Goal: Task Accomplishment & Management: Use online tool/utility

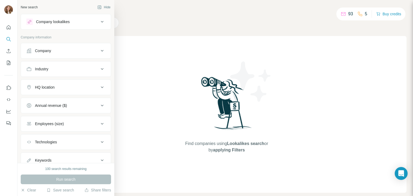
click at [87, 51] on div "Company" at bounding box center [62, 50] width 73 height 5
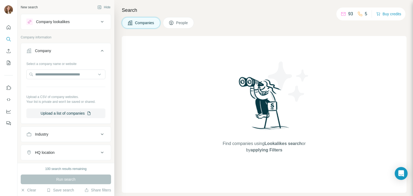
click at [78, 21] on div "Company lookalikes" at bounding box center [62, 22] width 73 height 6
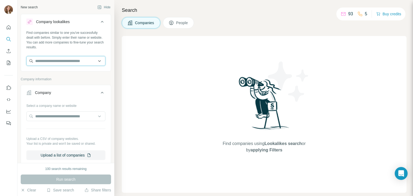
click at [42, 63] on input "text" at bounding box center [65, 61] width 79 height 10
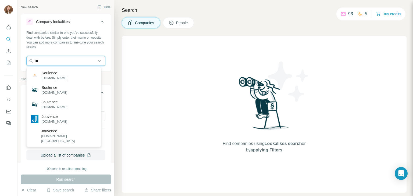
type input "*"
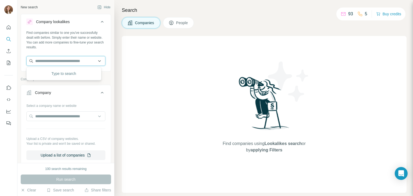
paste input "**********"
type input "**********"
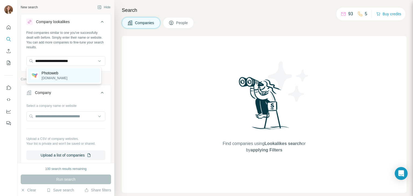
click at [63, 74] on div "Photoweb [DOMAIN_NAME]" at bounding box center [64, 75] width 72 height 15
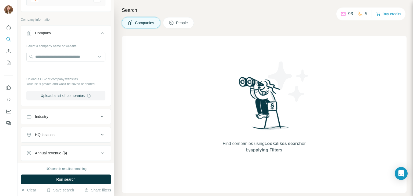
scroll to position [134, 0]
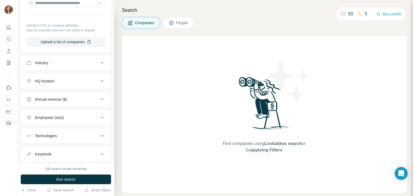
click at [62, 65] on div "Industry" at bounding box center [62, 62] width 73 height 5
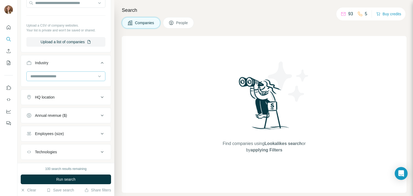
click at [59, 77] on input at bounding box center [63, 76] width 66 height 6
click at [59, 61] on div "Industry" at bounding box center [62, 62] width 73 height 5
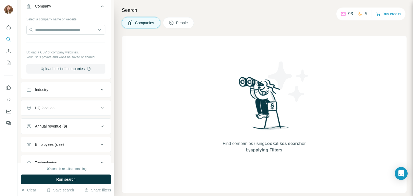
scroll to position [134, 0]
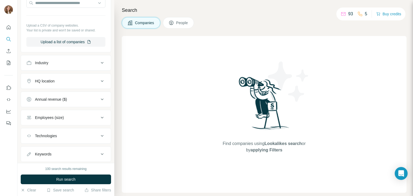
click at [60, 82] on div "HQ location" at bounding box center [62, 80] width 73 height 5
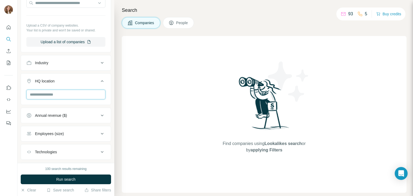
click at [58, 93] on input "text" at bounding box center [65, 95] width 79 height 10
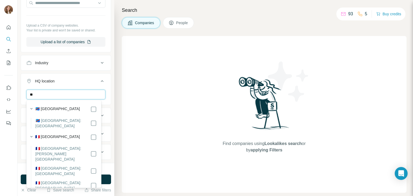
type input "*"
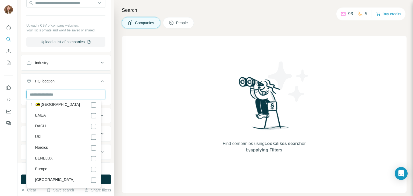
scroll to position [2930, 0]
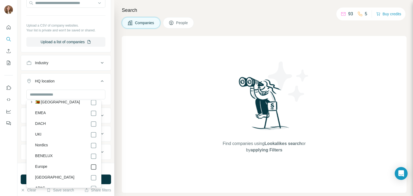
click at [90, 164] on icon at bounding box center [93, 167] width 6 height 6
click at [22, 104] on div "Europe Clear all" at bounding box center [66, 106] width 90 height 33
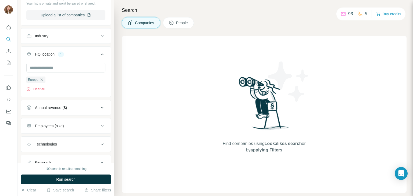
scroll to position [183, 0]
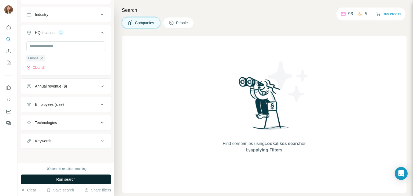
click at [70, 180] on span "Run search" at bounding box center [65, 179] width 19 height 5
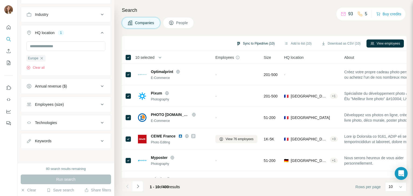
click at [250, 43] on button "Sync to Pipedrive (10)" at bounding box center [255, 43] width 46 height 8
click at [220, 20] on div "Companies People" at bounding box center [264, 22] width 284 height 11
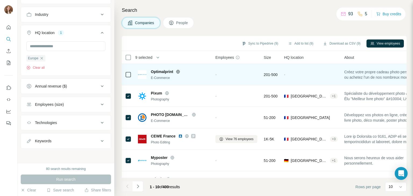
click at [178, 72] on icon at bounding box center [178, 72] width 4 height 4
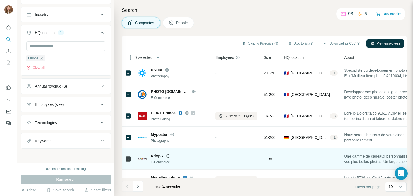
scroll to position [0, 0]
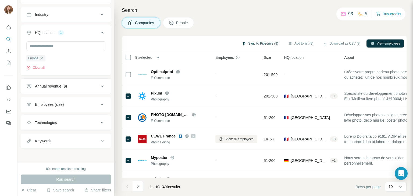
click at [258, 44] on button "Sync to Pipedrive (9)" at bounding box center [260, 43] width 44 height 8
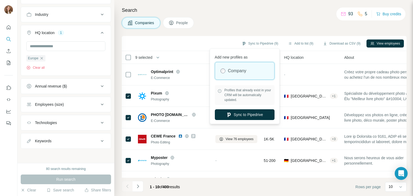
click at [230, 23] on div "Companies People" at bounding box center [264, 22] width 284 height 11
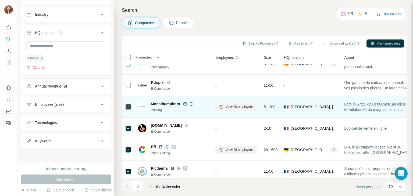
scroll to position [104, 0]
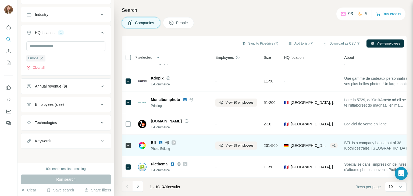
click at [167, 140] on icon at bounding box center [167, 142] width 4 height 4
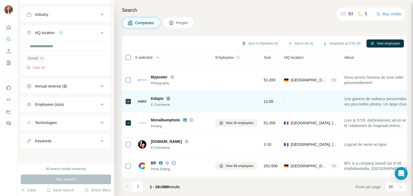
scroll to position [0, 0]
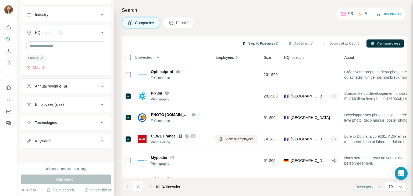
click at [253, 44] on button "Sync to Pipedrive (5)" at bounding box center [260, 43] width 44 height 8
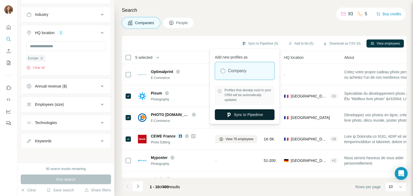
click at [234, 115] on button "Sync to Pipedrive" at bounding box center [245, 114] width 60 height 11
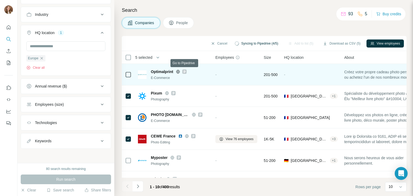
click at [184, 72] on icon at bounding box center [184, 71] width 2 height 3
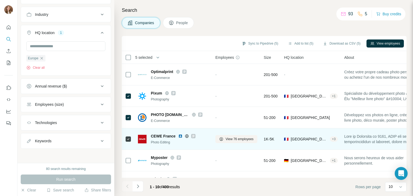
click at [192, 136] on icon at bounding box center [192, 136] width 3 height 4
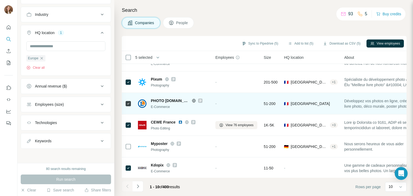
scroll to position [27, 0]
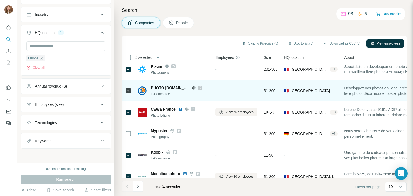
click at [199, 88] on icon at bounding box center [200, 87] width 2 height 3
click at [192, 88] on icon at bounding box center [193, 88] width 3 height 0
click at [198, 88] on div at bounding box center [200, 88] width 4 height 4
drag, startPoint x: 151, startPoint y: 86, endPoint x: 180, endPoint y: 87, distance: 29.0
click at [180, 87] on span "PHOTO [DOMAIN_NAME]" at bounding box center [170, 87] width 38 height 5
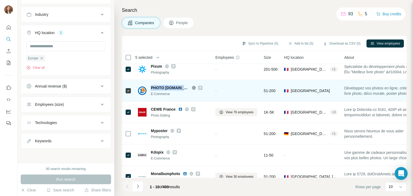
copy span "PHOTO [DOMAIN_NAME]"
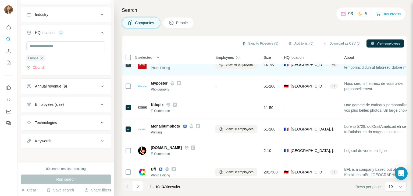
scroll to position [81, 0]
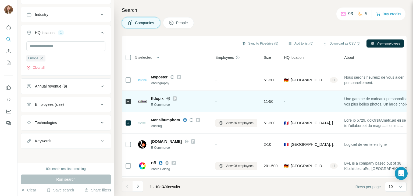
click at [173, 99] on icon at bounding box center [174, 98] width 3 height 4
drag, startPoint x: 150, startPoint y: 98, endPoint x: 162, endPoint y: 99, distance: 11.9
click at [162, 99] on div "Kdopix E-Commerce" at bounding box center [173, 101] width 71 height 11
copy span "Kdopix"
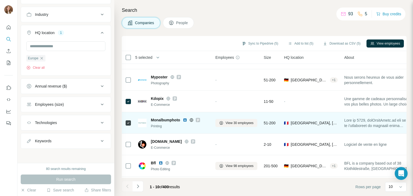
click at [198, 121] on icon at bounding box center [197, 120] width 3 height 4
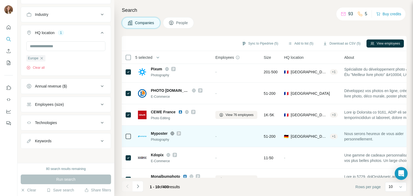
scroll to position [0, 0]
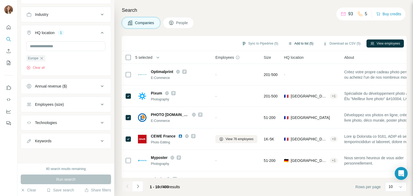
click at [300, 45] on button "Add to list (5)" at bounding box center [300, 43] width 33 height 8
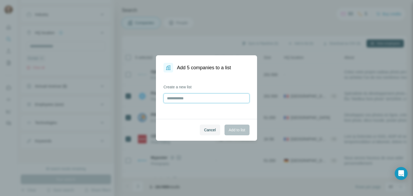
click at [172, 98] on input "text" at bounding box center [206, 98] width 86 height 10
type input "**********"
click at [233, 126] on button "Add to list" at bounding box center [236, 130] width 25 height 11
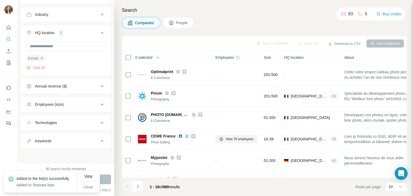
click at [87, 174] on span "View" at bounding box center [88, 176] width 8 height 4
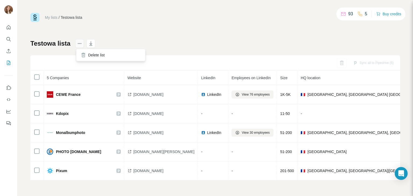
click at [80, 48] on button "actions" at bounding box center [79, 43] width 9 height 9
click at [91, 46] on icon "button" at bounding box center [90, 43] width 5 height 5
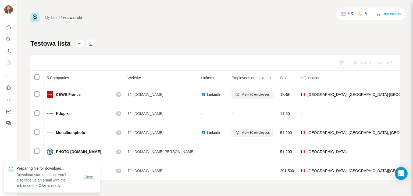
click at [81, 179] on button "Close" at bounding box center [88, 177] width 17 height 10
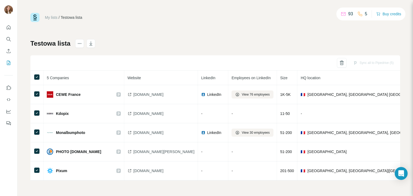
click at [197, 50] on div "Testowa lista Sync all to Pipedrive (5) 5 Companies Website LinkedIn Employees …" at bounding box center [214, 109] width 369 height 141
click at [144, 43] on div "Testowa lista Sync all to Pipedrive (5) 5 Companies Website LinkedIn Employees …" at bounding box center [214, 109] width 369 height 141
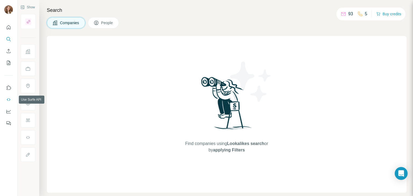
click at [8, 98] on icon "Use Surfe API" at bounding box center [8, 99] width 5 height 5
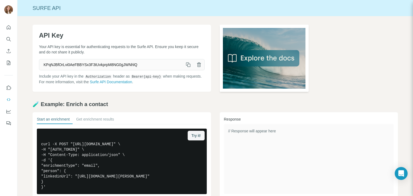
click at [271, 58] on img at bounding box center [263, 58] width 89 height 67
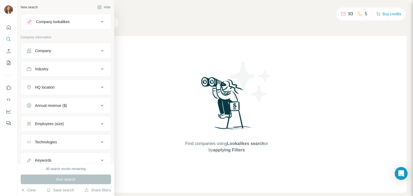
click at [57, 72] on button "Industry" at bounding box center [66, 69] width 90 height 13
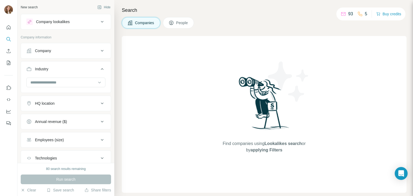
click at [57, 72] on button "Industry" at bounding box center [66, 70] width 90 height 15
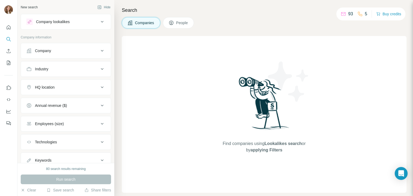
click at [50, 53] on button "Company" at bounding box center [66, 50] width 90 height 13
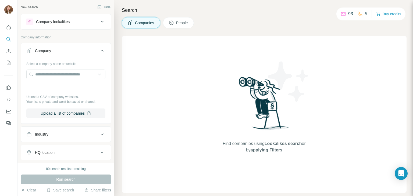
click at [50, 53] on button "Company" at bounding box center [66, 51] width 90 height 15
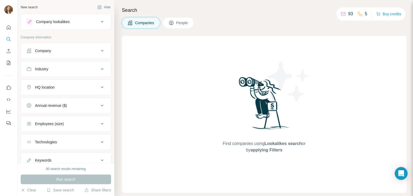
click at [75, 22] on div "Company lookalikes" at bounding box center [62, 22] width 73 height 6
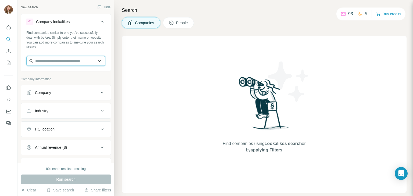
click at [37, 60] on input "text" at bounding box center [65, 61] width 79 height 10
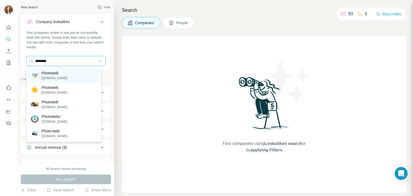
type input "********"
click at [57, 74] on p "Photoweb" at bounding box center [55, 72] width 26 height 5
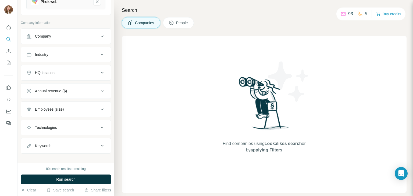
scroll to position [82, 0]
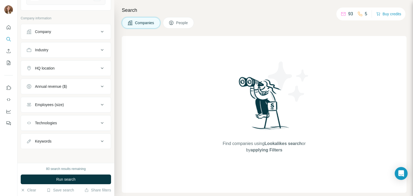
click at [52, 68] on div "HQ location" at bounding box center [45, 68] width 20 height 5
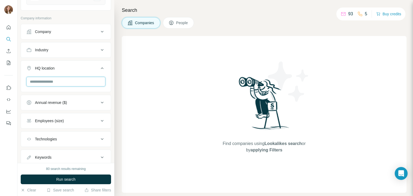
click at [57, 81] on input "text" at bounding box center [65, 82] width 79 height 10
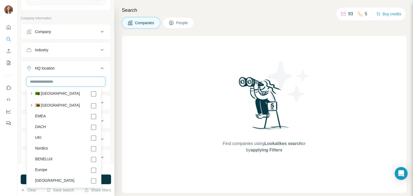
scroll to position [2917, 0]
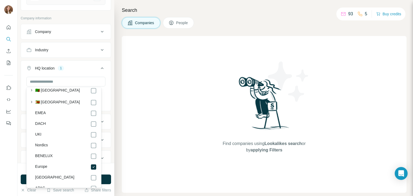
click at [22, 80] on div "Europe Clear all" at bounding box center [66, 93] width 90 height 33
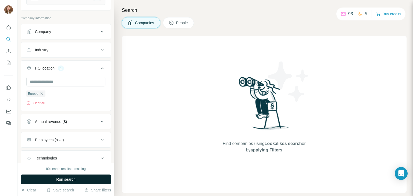
click at [59, 178] on span "Run search" at bounding box center [65, 179] width 19 height 5
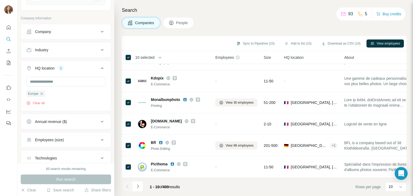
scroll to position [0, 0]
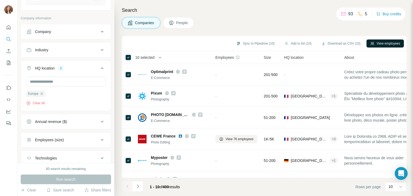
click at [370, 42] on icon "button" at bounding box center [372, 43] width 4 height 4
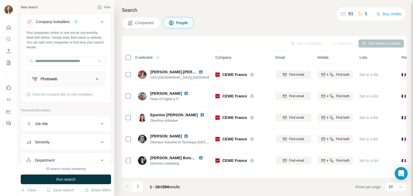
click at [149, 23] on span "Companies" at bounding box center [145, 22] width 20 height 5
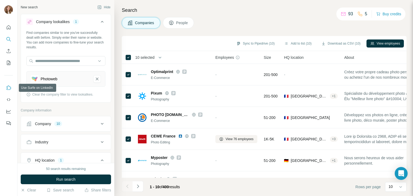
click at [9, 85] on icon "Use Surfe on LinkedIn" at bounding box center [8, 87] width 5 height 5
click at [9, 113] on icon "Dashboard" at bounding box center [8, 111] width 5 height 5
